Goal: Find specific page/section: Find specific page/section

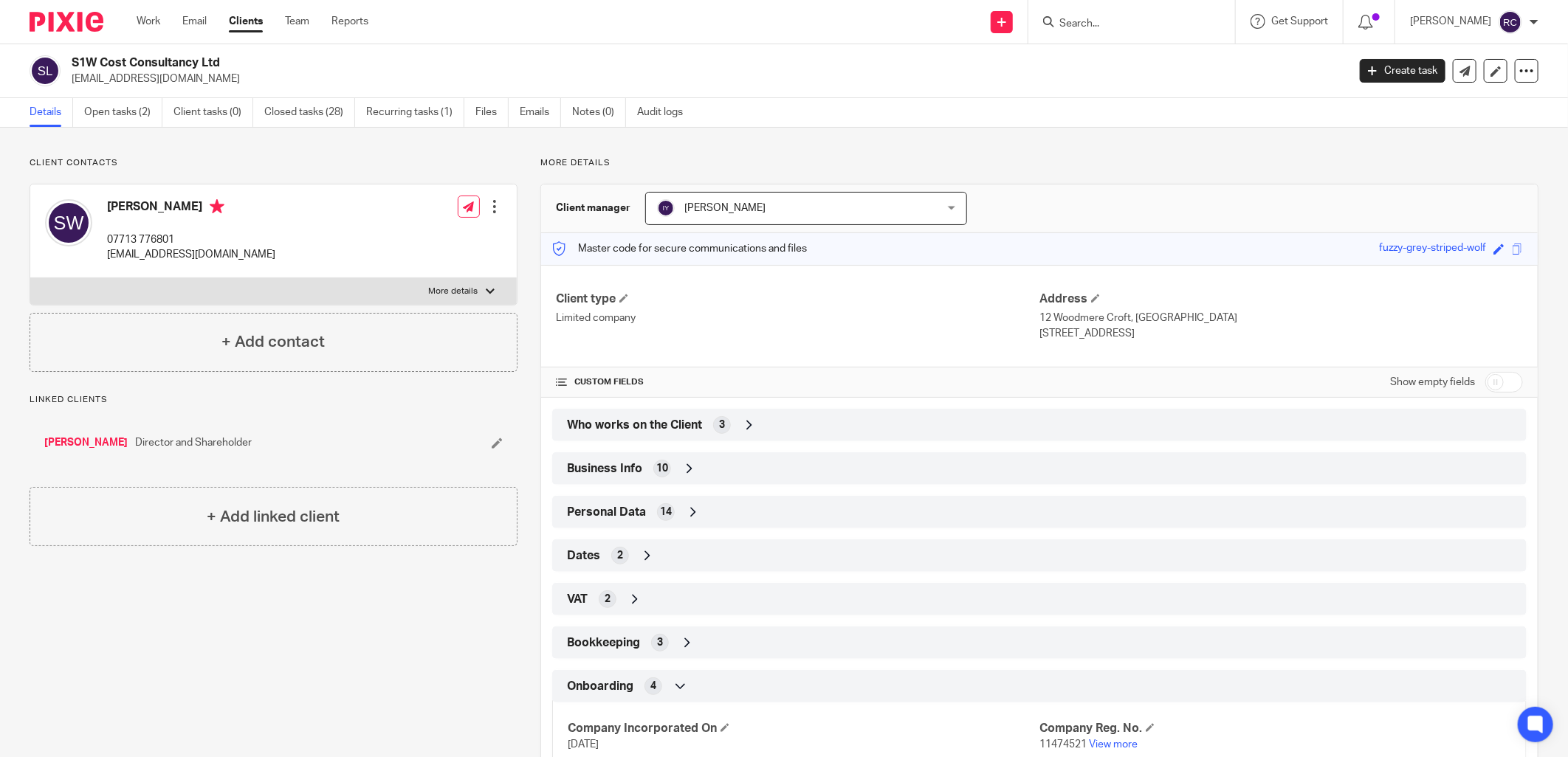
click at [1141, 26] on input "Search" at bounding box center [1123, 24] width 133 height 13
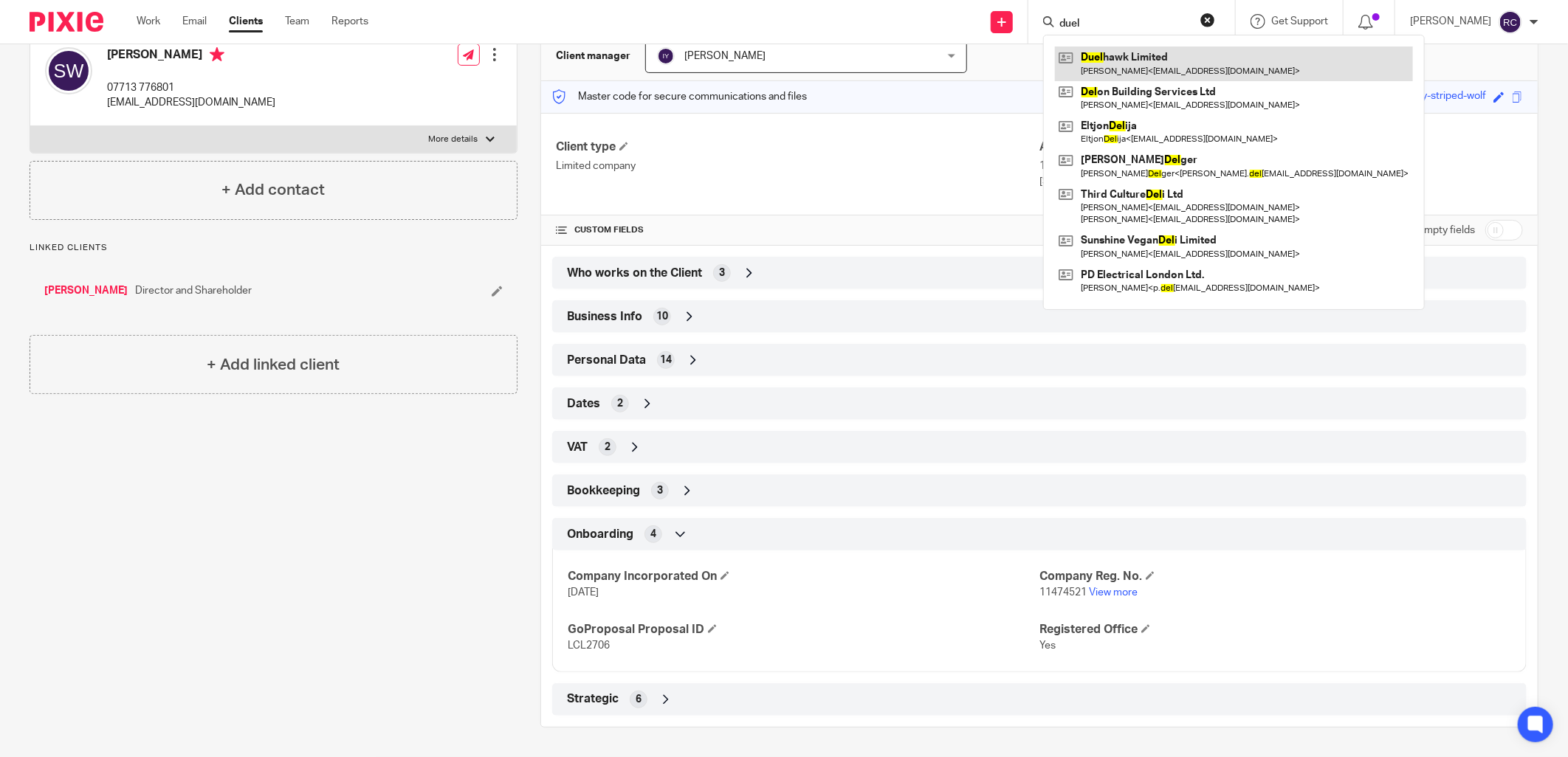
type input "duel"
click at [1138, 63] on link at bounding box center [1234, 63] width 358 height 34
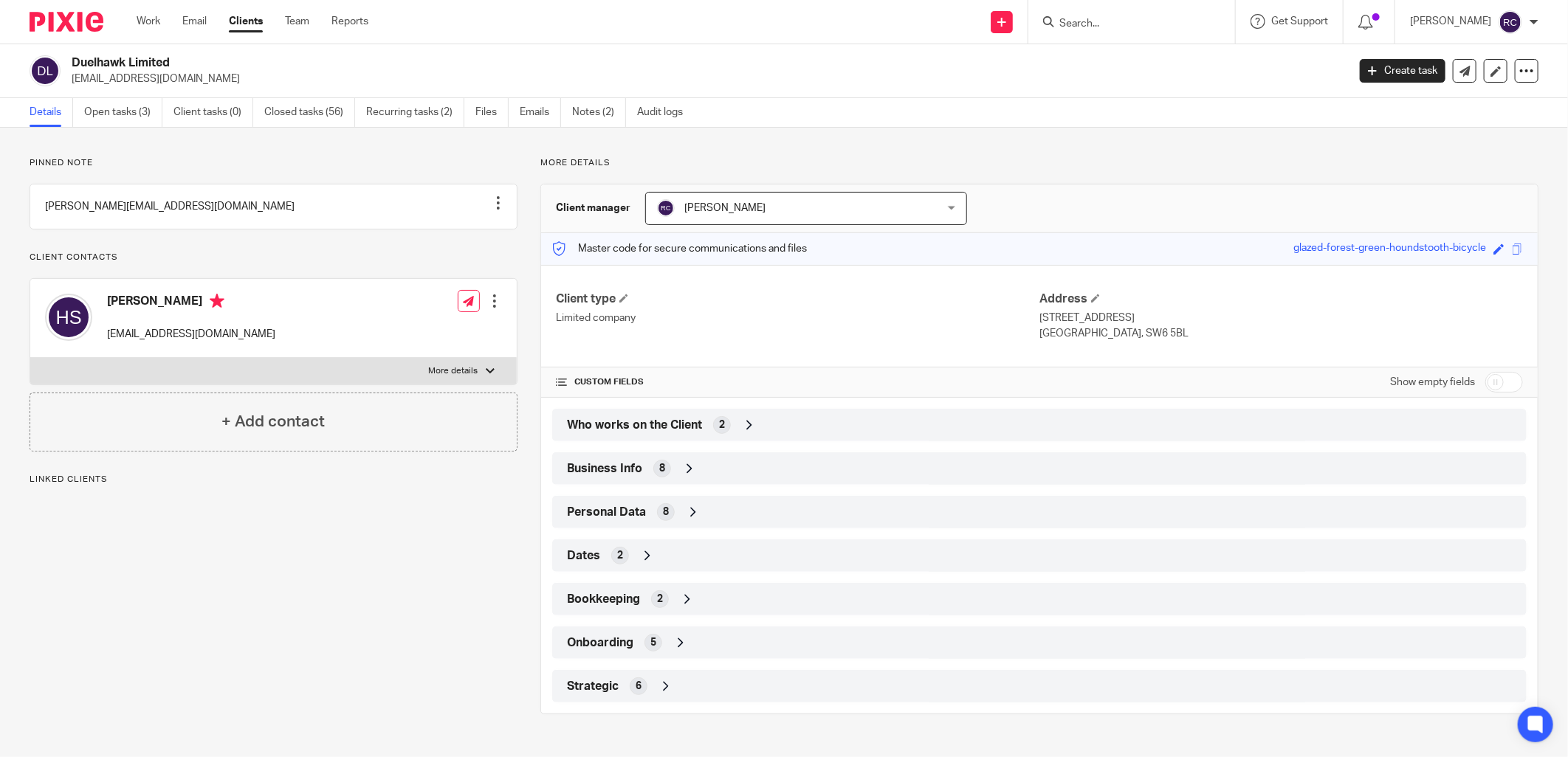
click at [645, 633] on div "Onboarding 5" at bounding box center [1039, 642] width 952 height 25
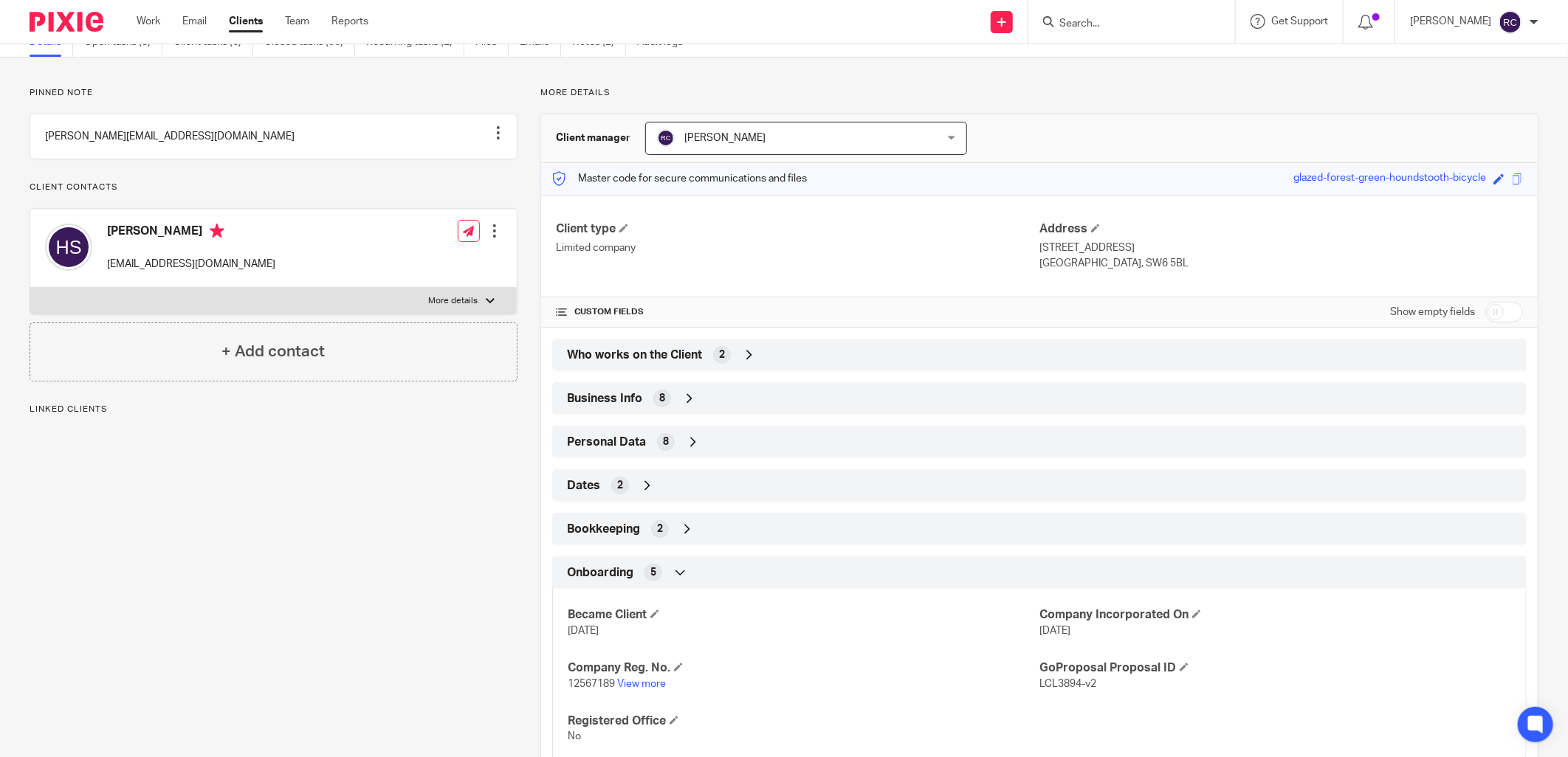
scroll to position [161, 0]
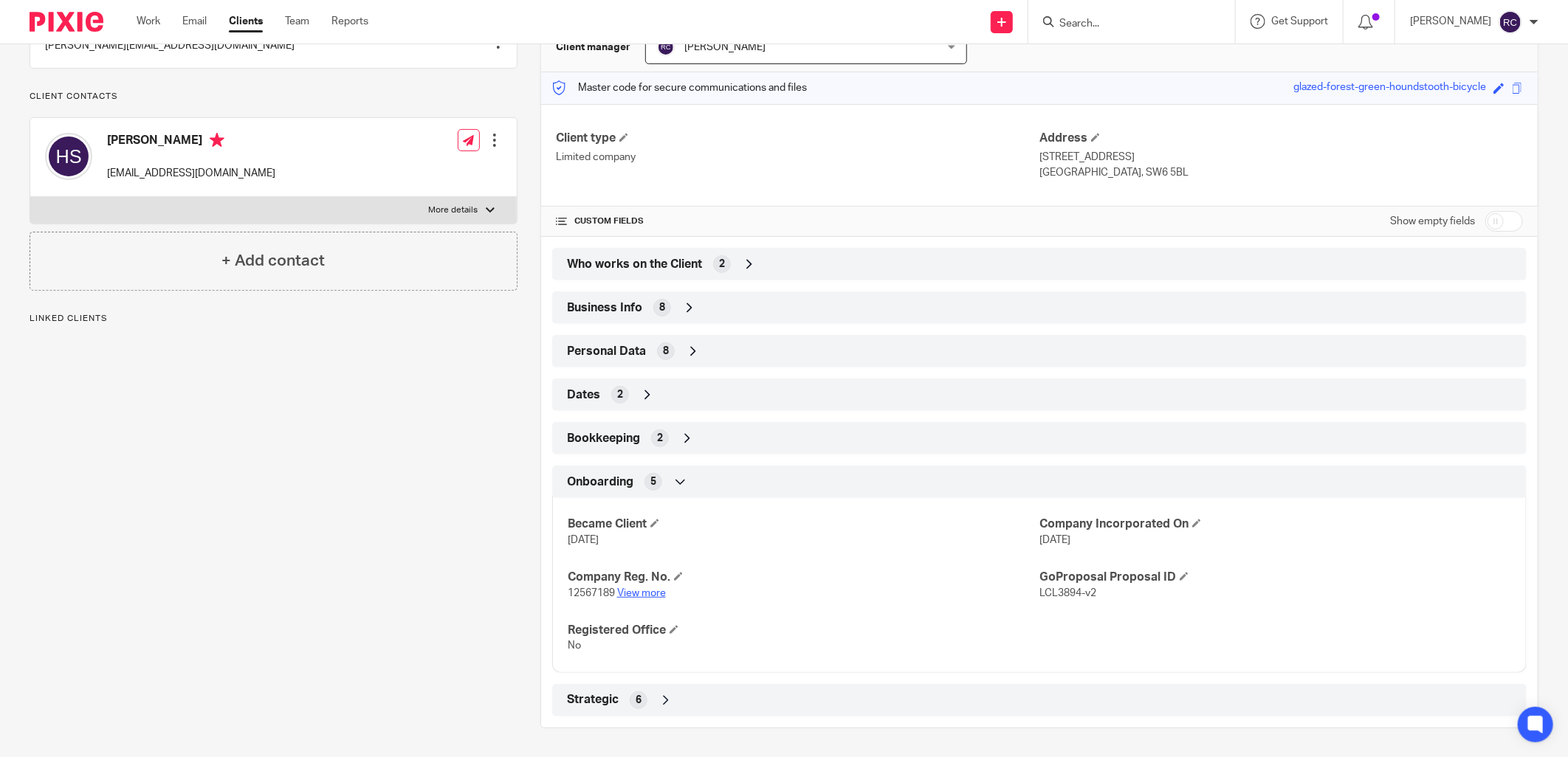
click at [630, 589] on link "View more" at bounding box center [641, 593] width 49 height 10
